Goal: Task Accomplishment & Management: Manage account settings

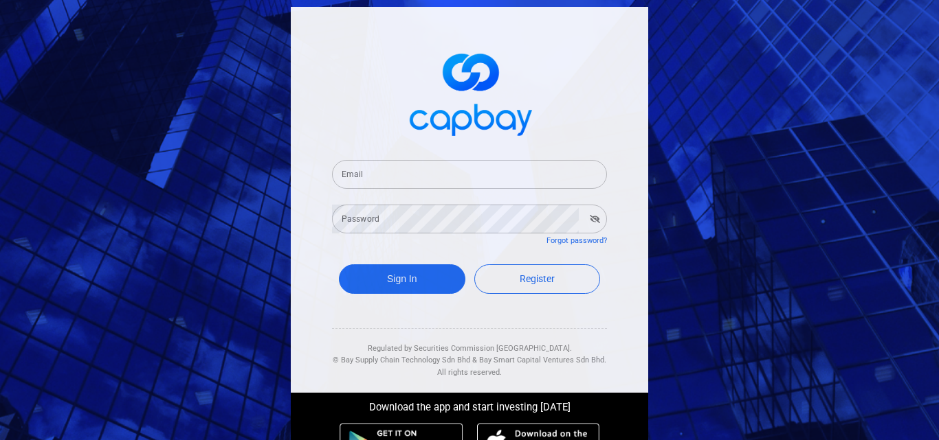
drag, startPoint x: 475, startPoint y: 179, endPoint x: 473, endPoint y: 187, distance: 8.5
click at [475, 179] on input "Email" at bounding box center [469, 174] width 275 height 29
click at [383, 166] on input "Email" at bounding box center [469, 174] width 275 height 29
type input "a"
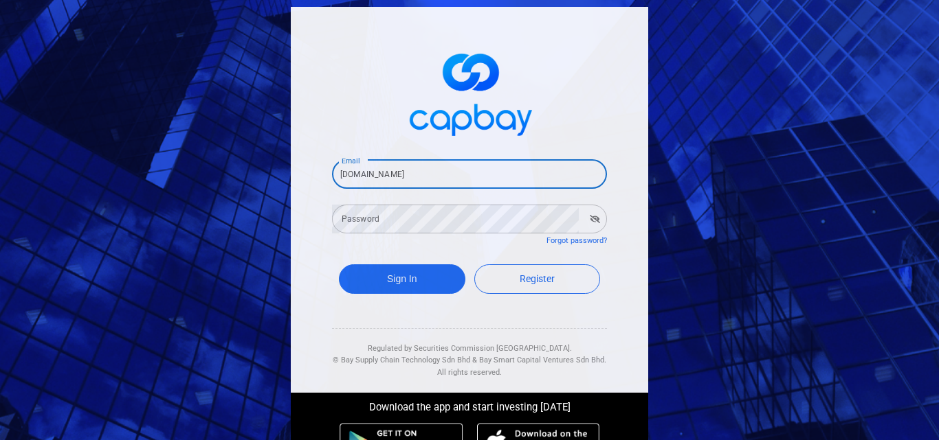
type input "[EMAIL_ADDRESS][DOMAIN_NAME]"
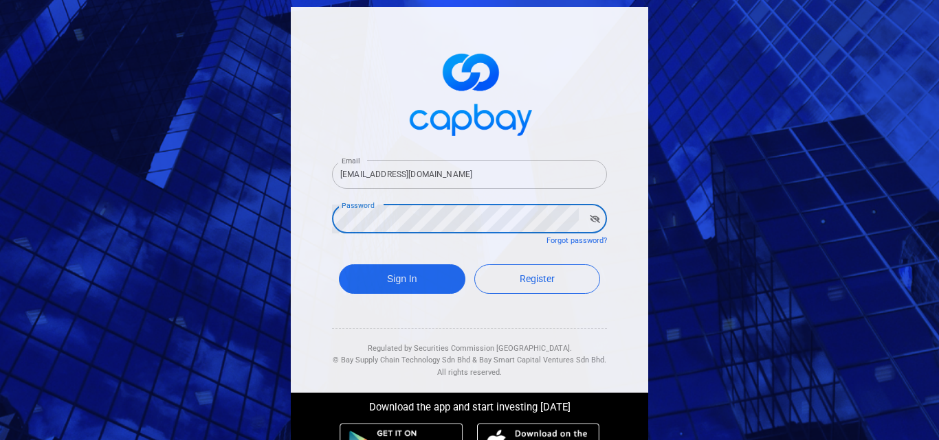
click at [339, 265] on button "Sign In" at bounding box center [402, 280] width 126 height 30
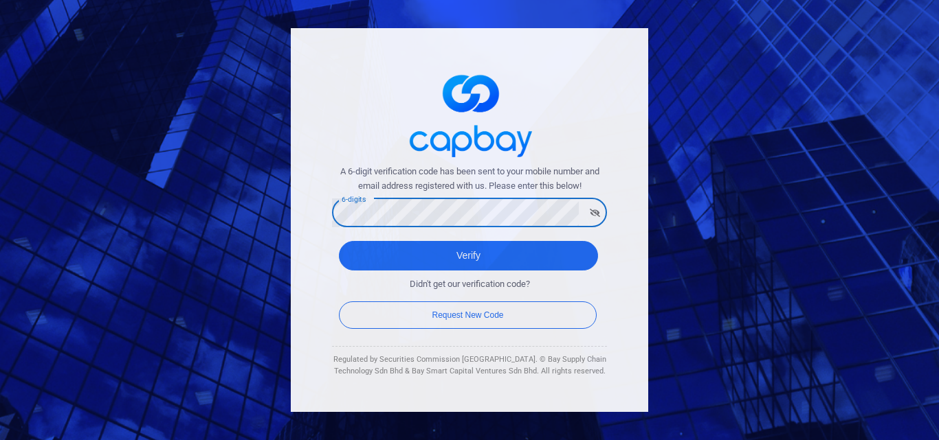
click at [339, 241] on button "Verify" at bounding box center [468, 256] width 259 height 30
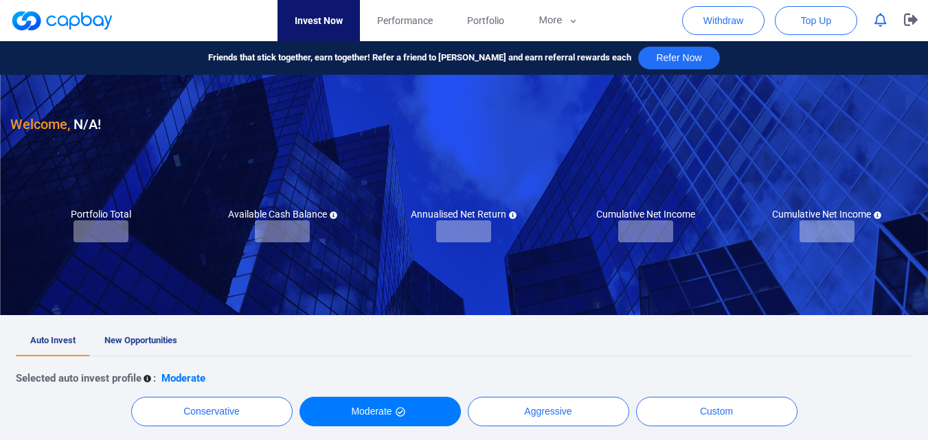
checkbox input "true"
